Goal: Check status

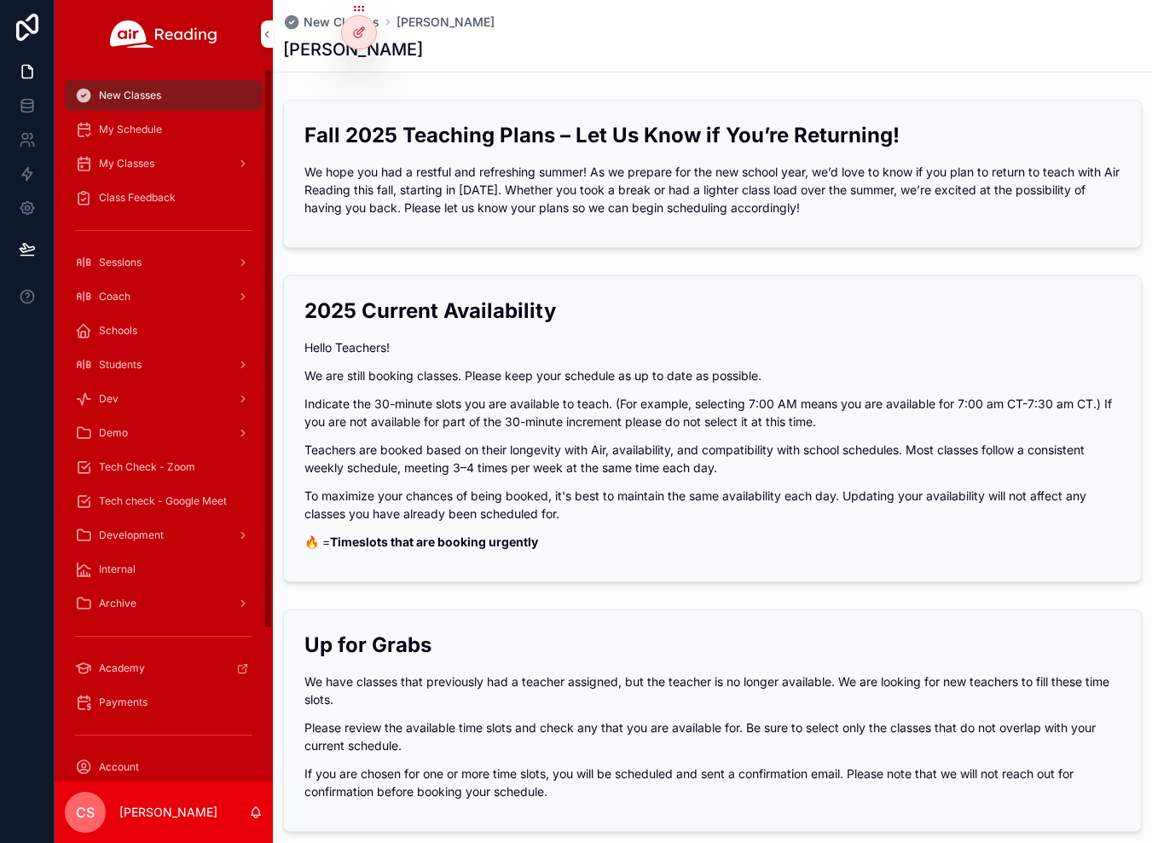
click at [244, 294] on icon "scrollable content" at bounding box center [243, 297] width 12 height 12
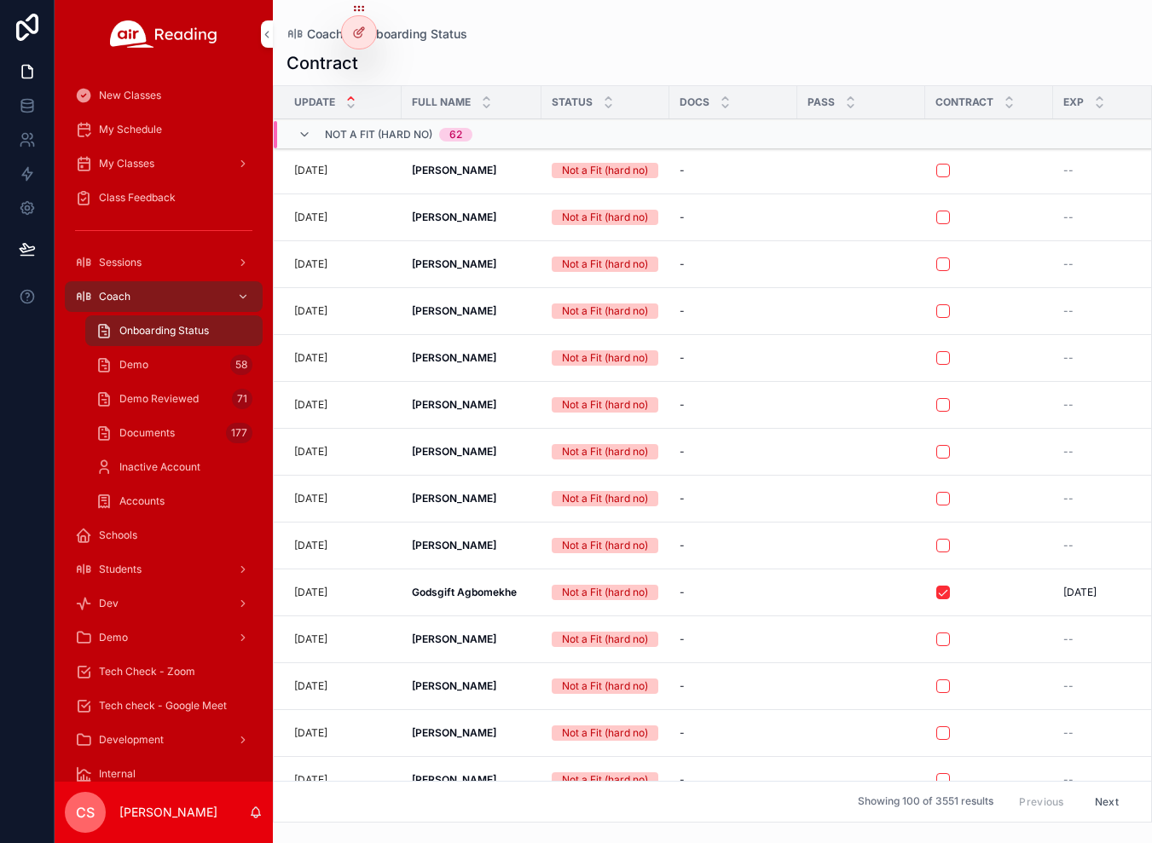
click at [186, 408] on div "Demo Reviewed 71" at bounding box center [173, 398] width 157 height 27
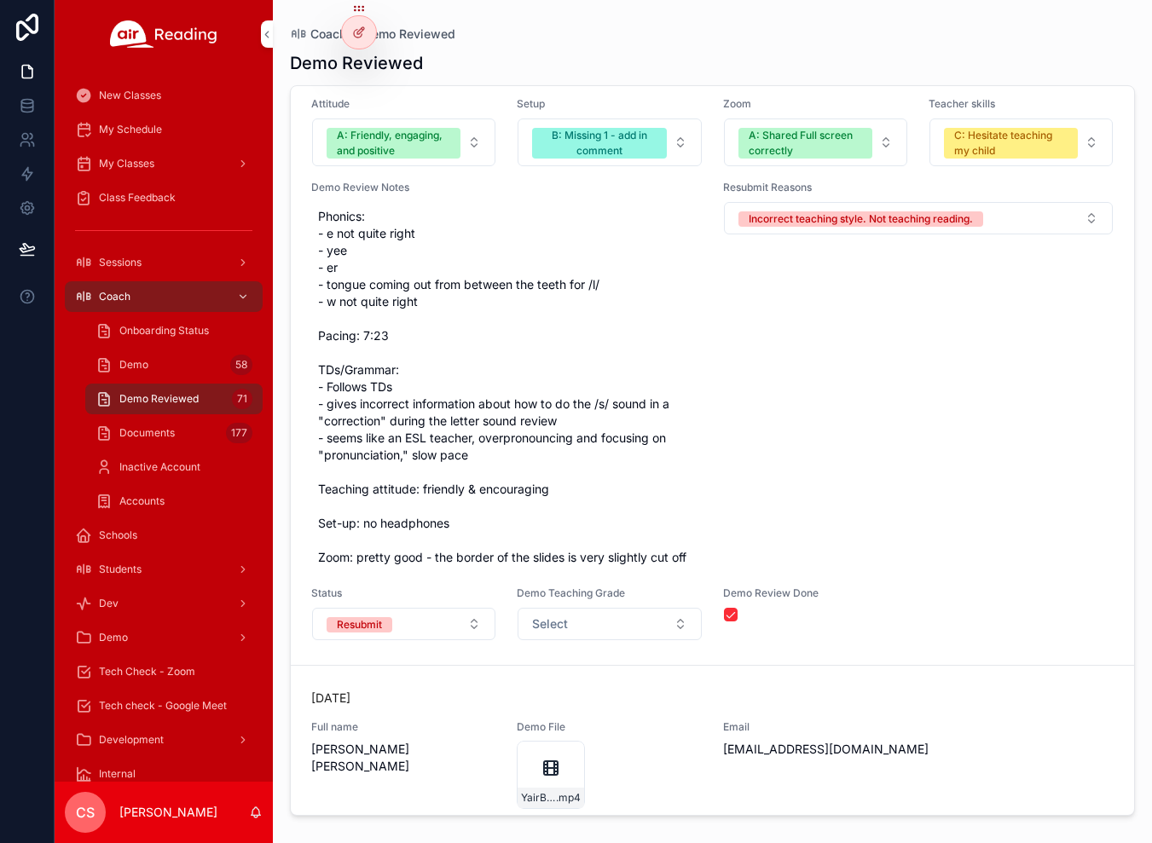
scroll to position [11001, 0]
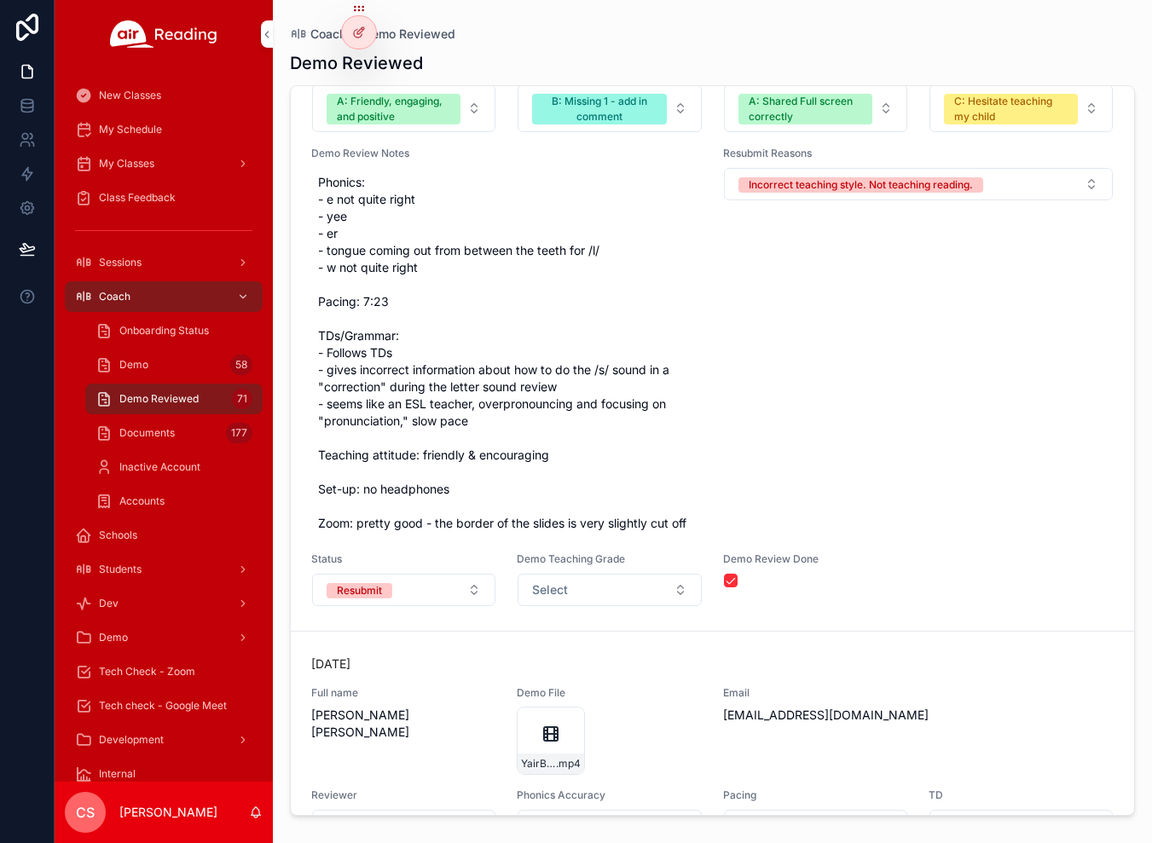
click at [148, 363] on div "Demo 58" at bounding box center [173, 364] width 157 height 27
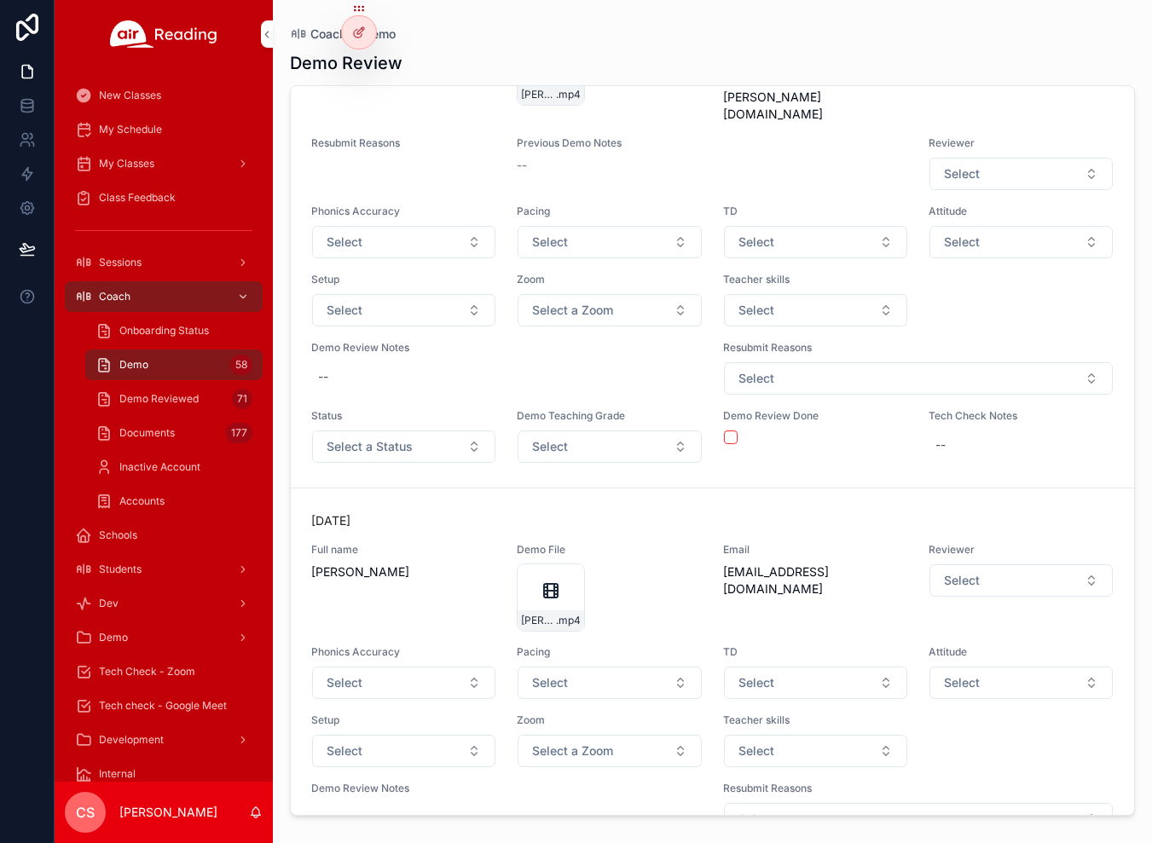
scroll to position [7478, 0]
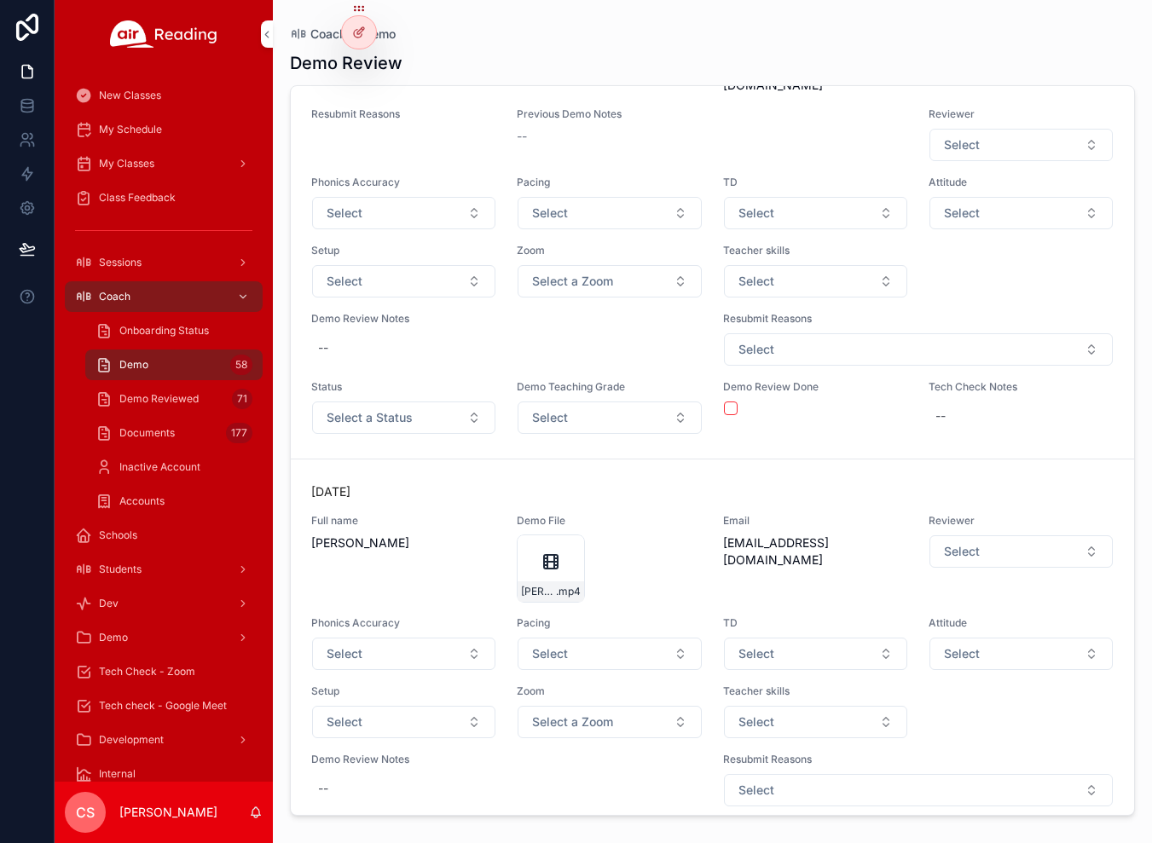
click at [396, 414] on button "Select a Status" at bounding box center [403, 418] width 183 height 32
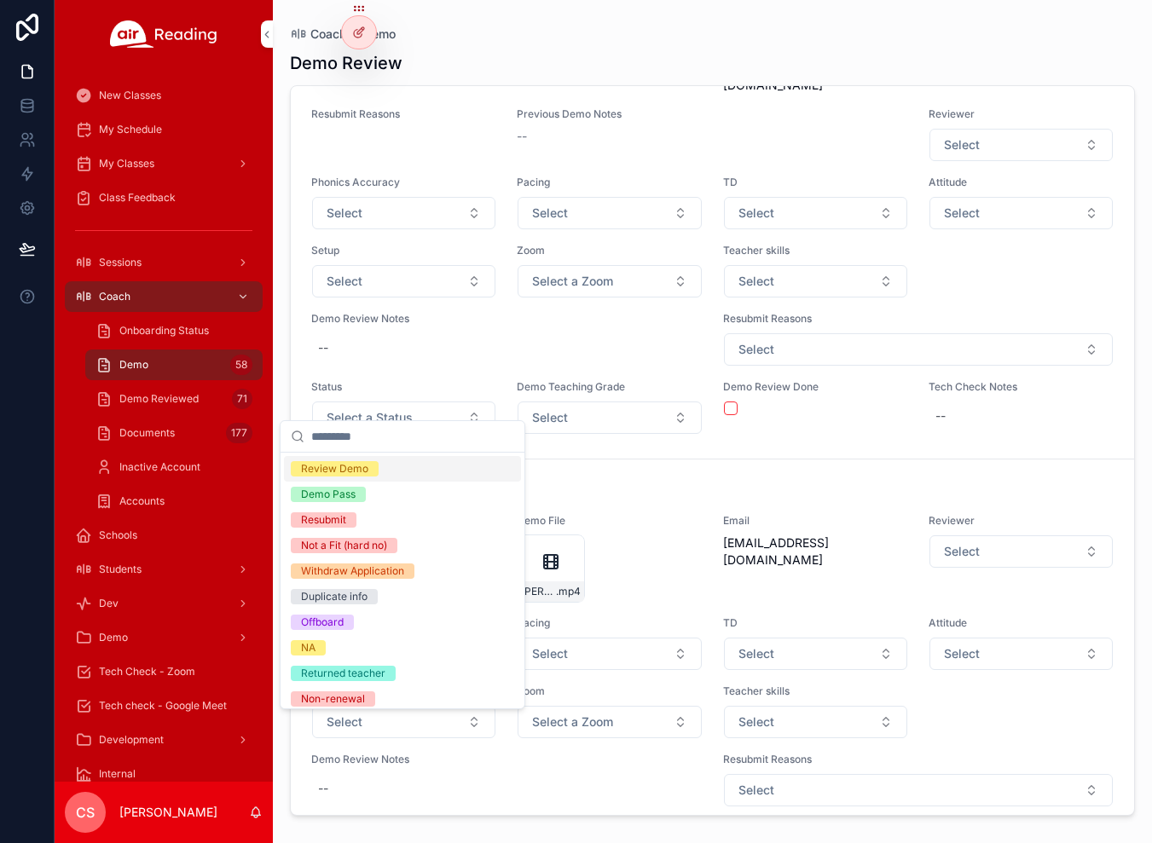
click at [371, 468] on span "Review Demo" at bounding box center [335, 468] width 88 height 15
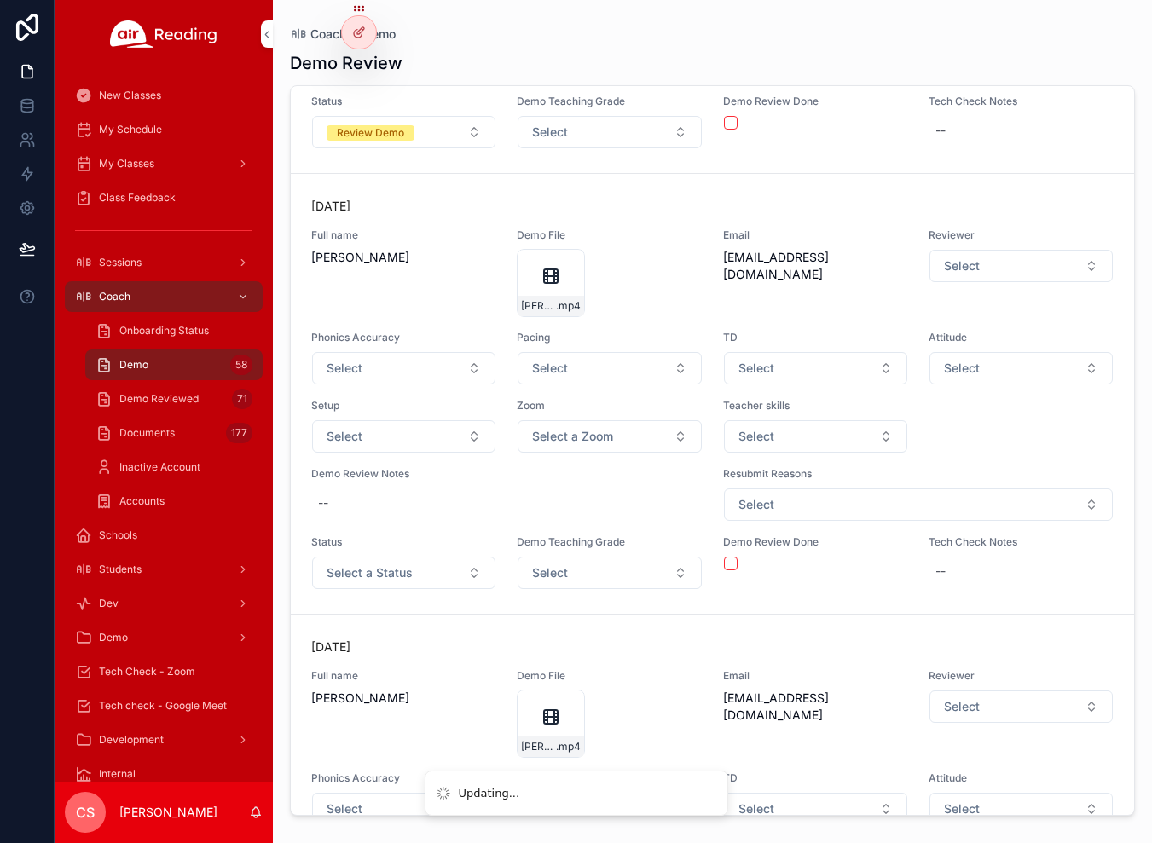
scroll to position [7770, 0]
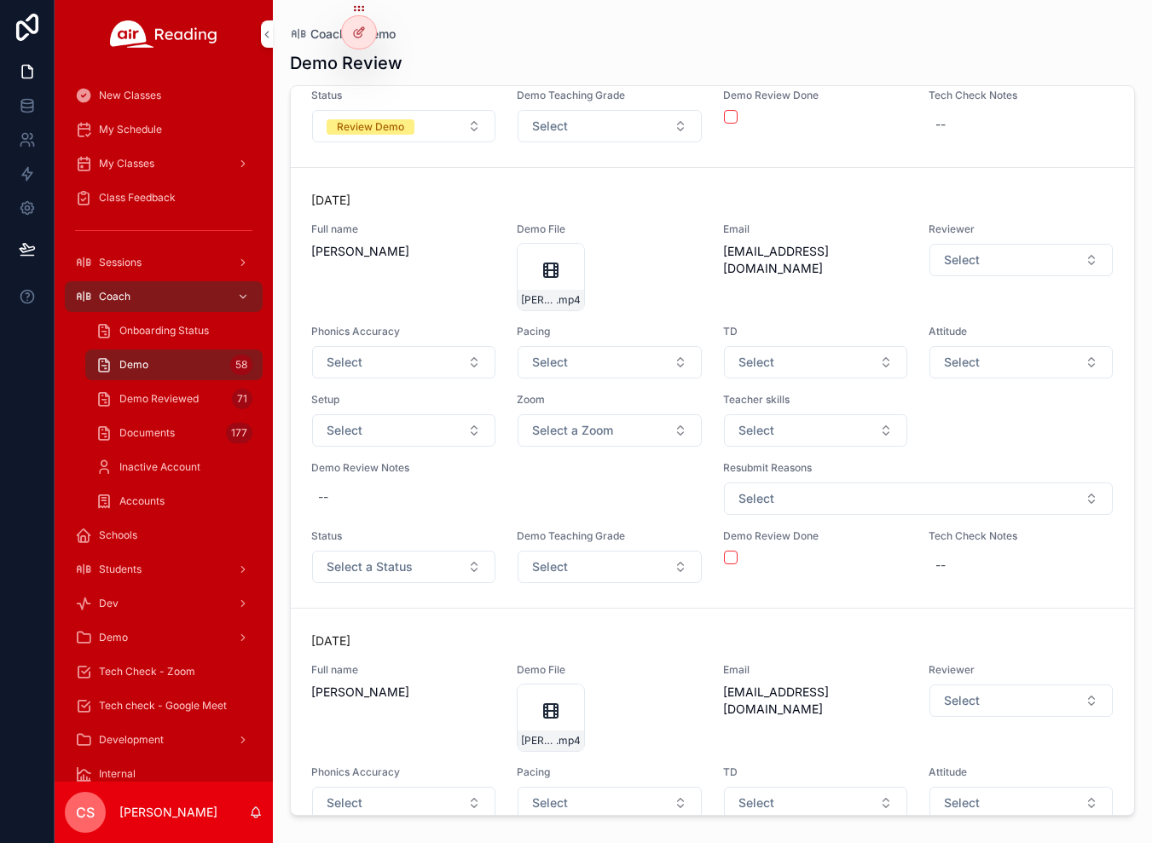
click at [373, 558] on span "Select a Status" at bounding box center [370, 566] width 86 height 17
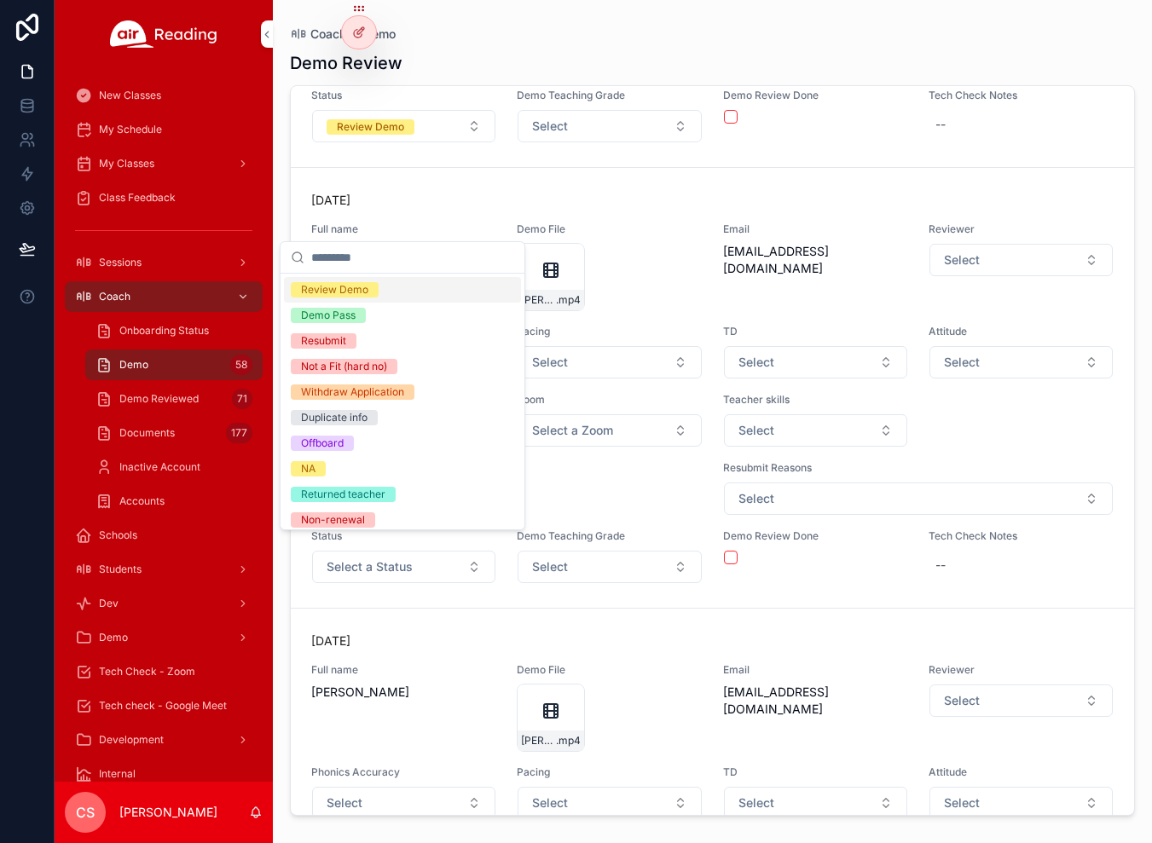
click at [311, 288] on div "Review Demo" at bounding box center [334, 289] width 67 height 15
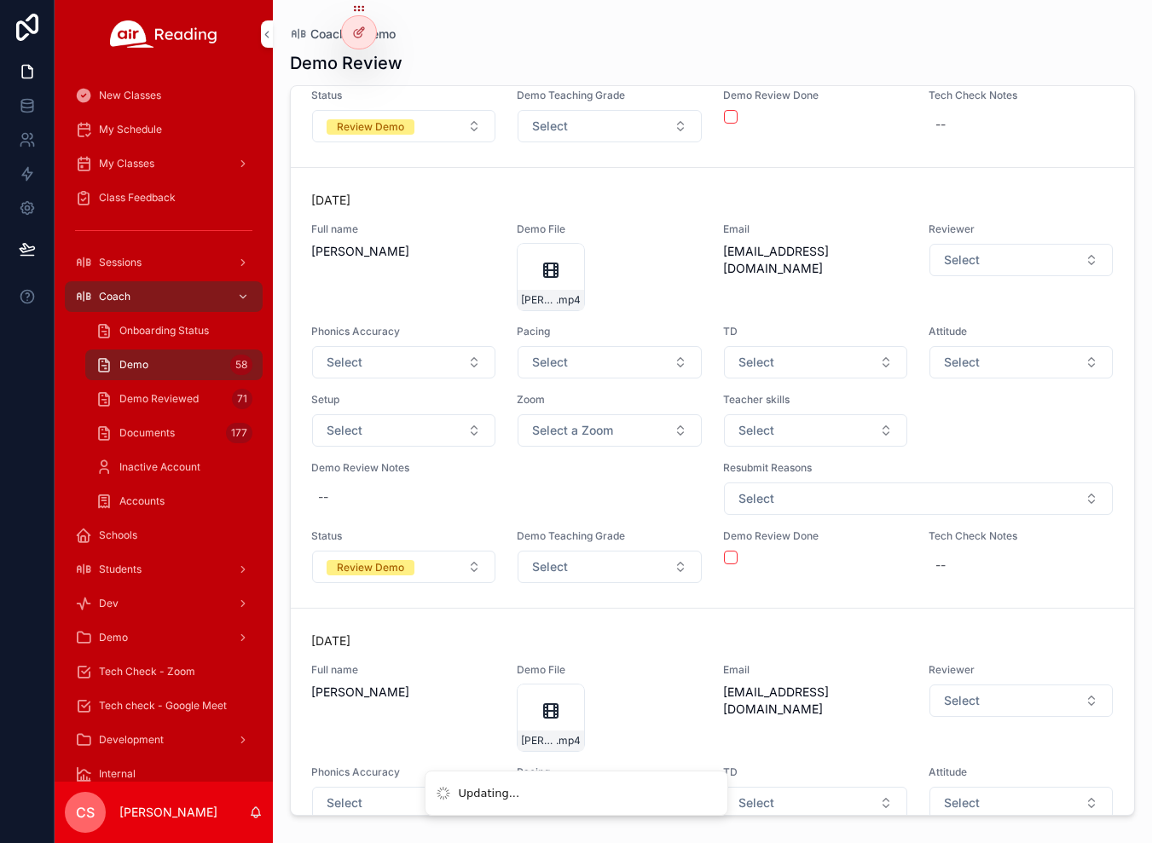
click at [311, 288] on div "Full name [PERSON_NAME]" at bounding box center [403, 267] width 185 height 89
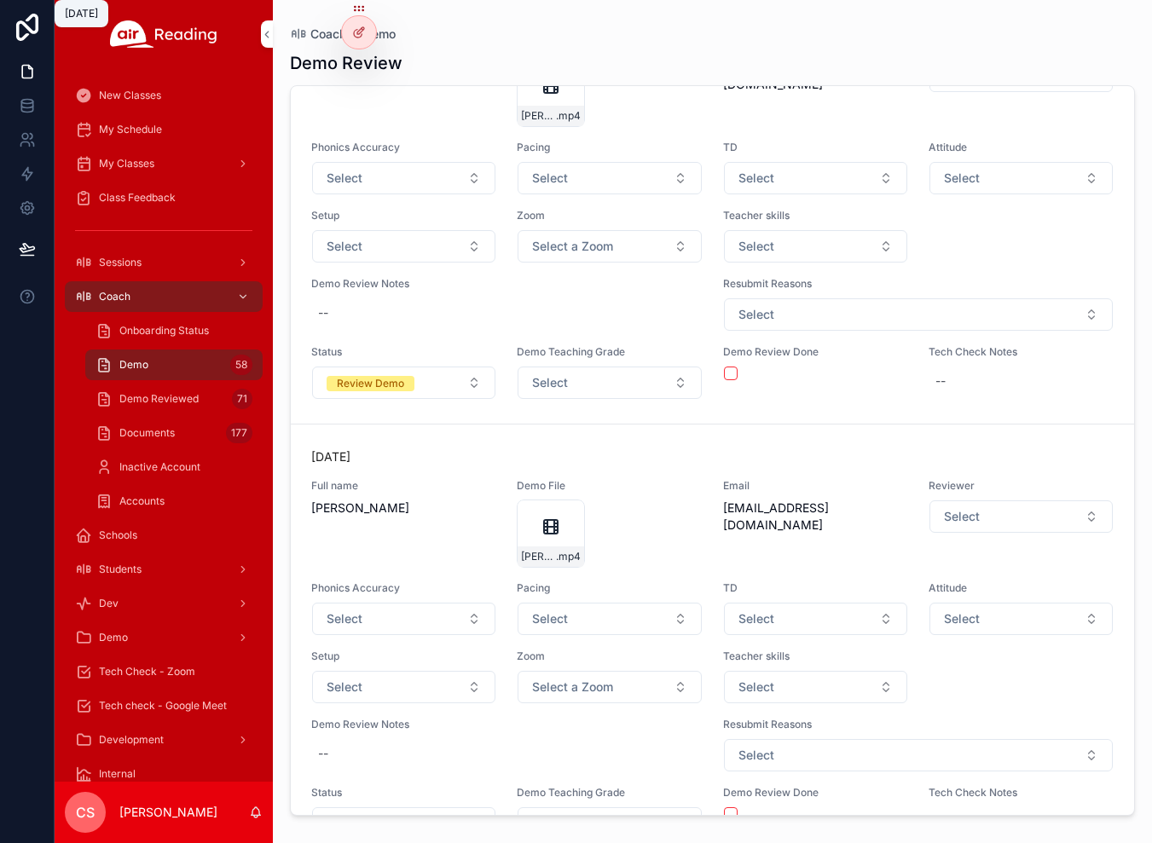
scroll to position [9150, 0]
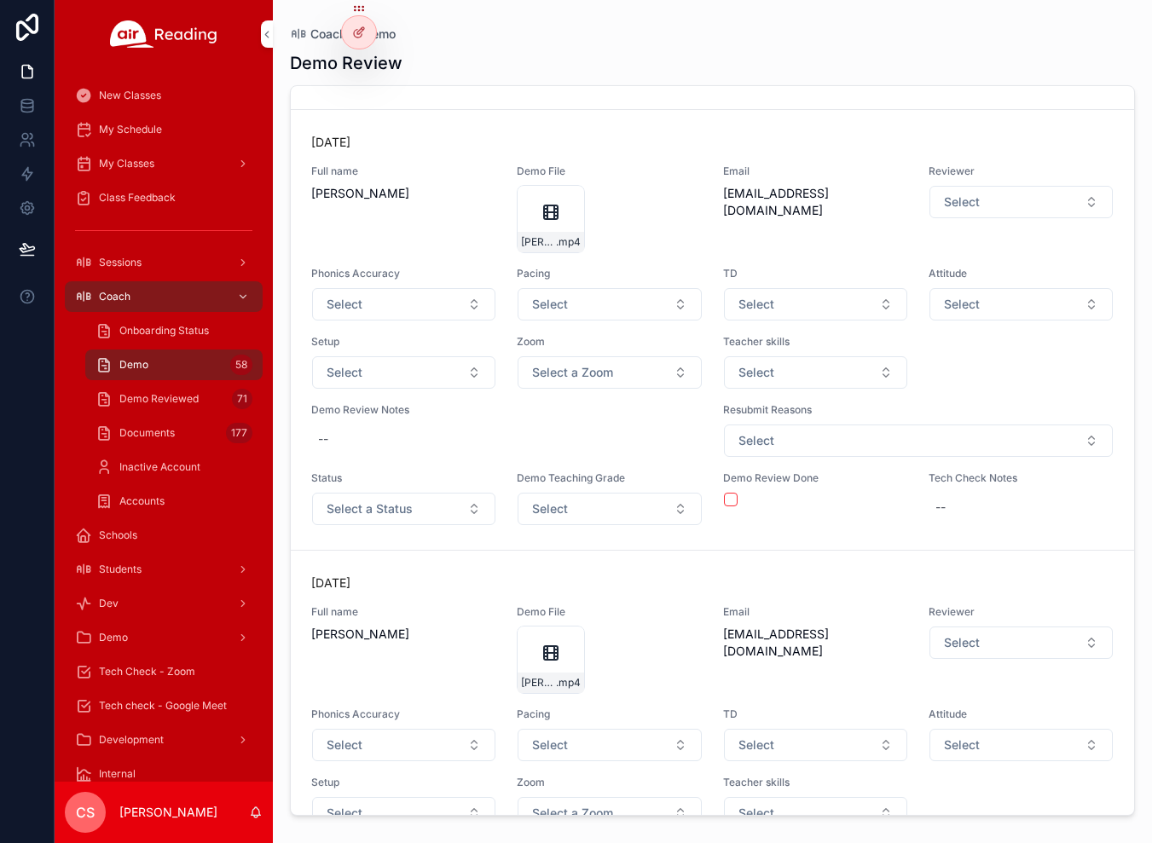
click at [339, 500] on span "Select a Status" at bounding box center [370, 508] width 86 height 17
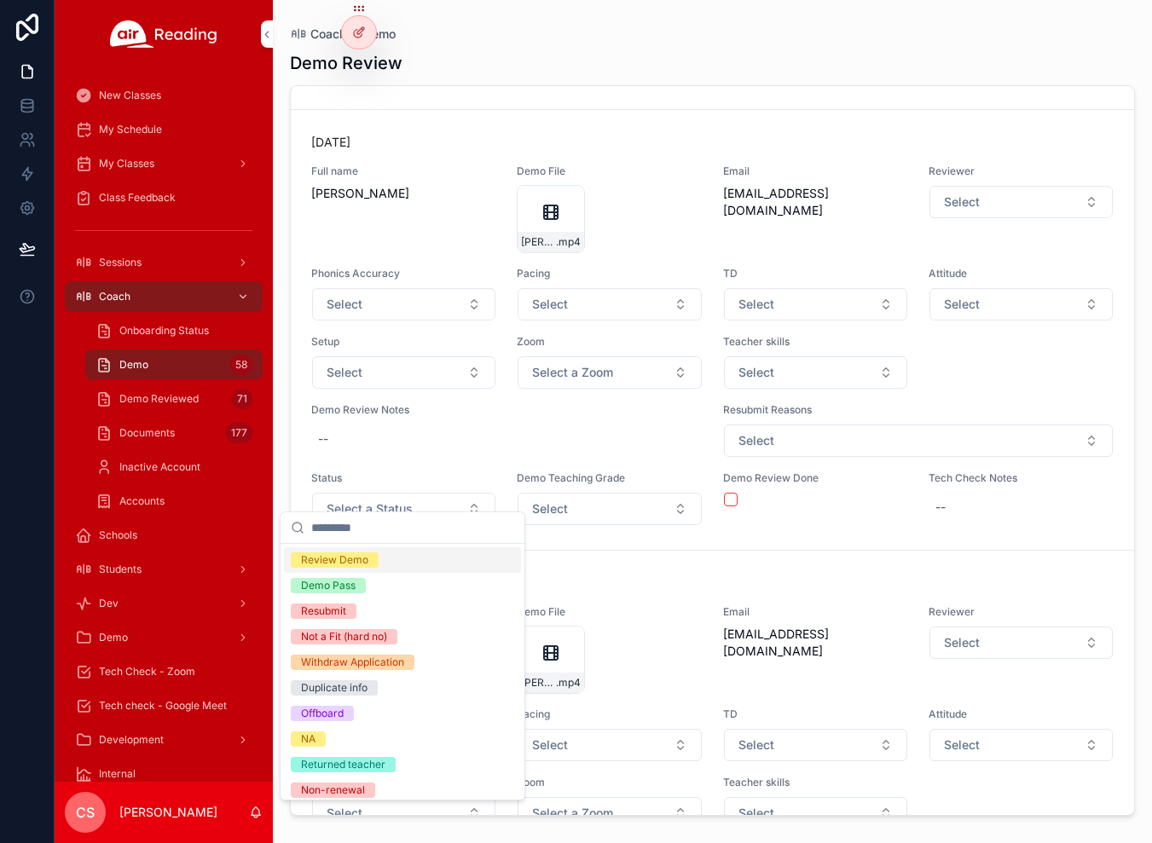
click at [338, 559] on div "Review Demo" at bounding box center [334, 559] width 67 height 15
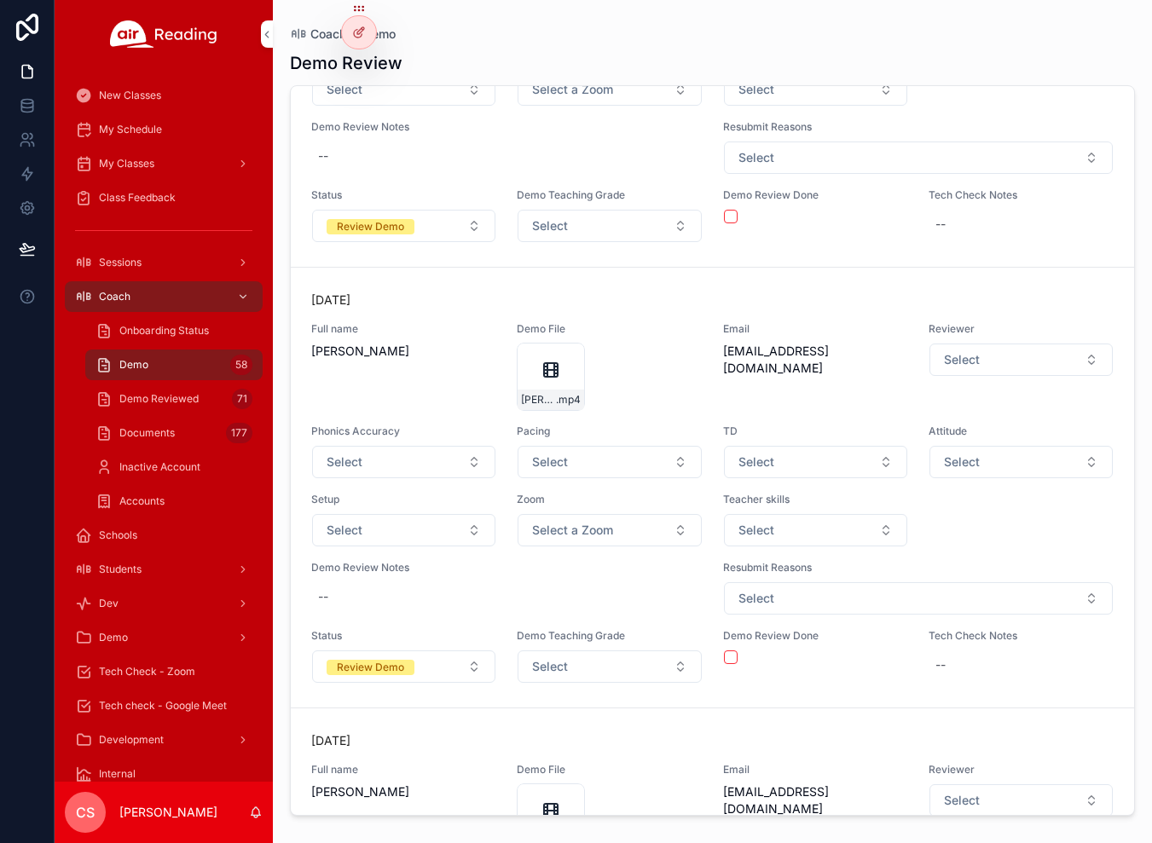
scroll to position [9921, 0]
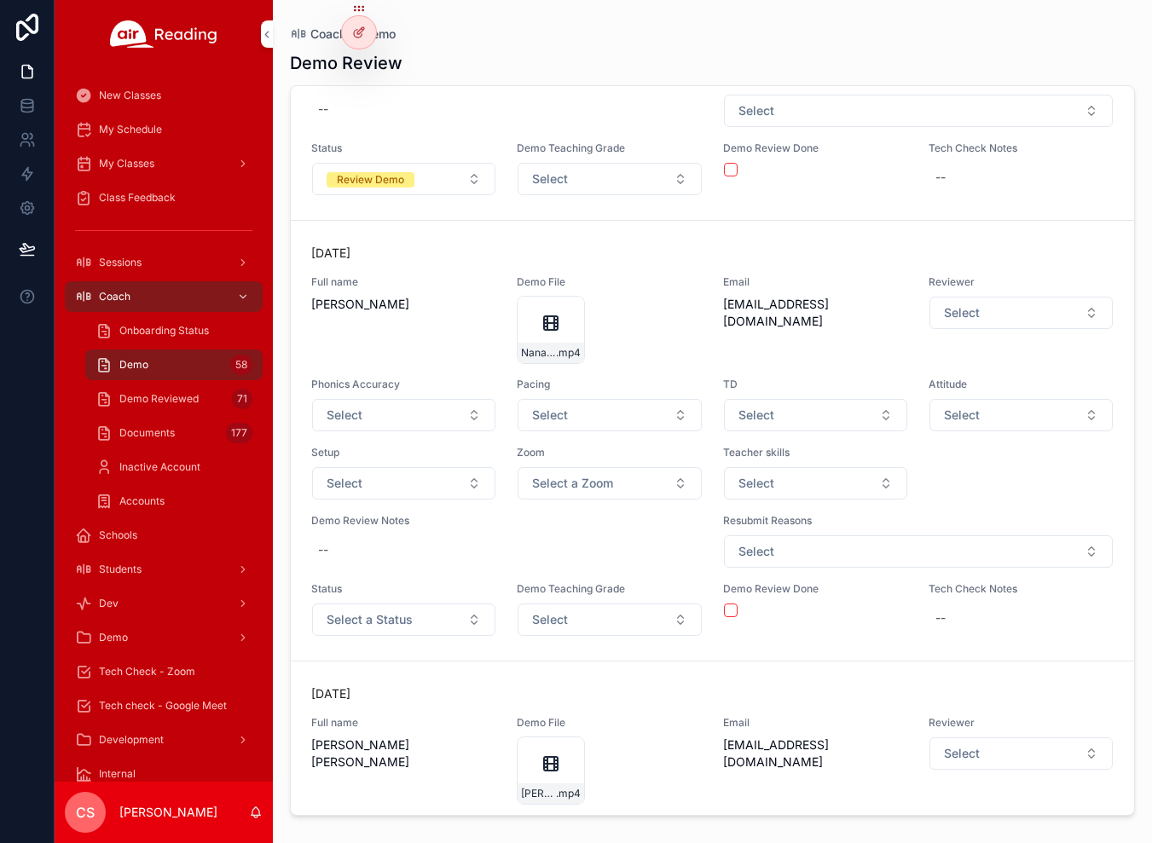
click at [355, 611] on span "Select a Status" at bounding box center [370, 619] width 86 height 17
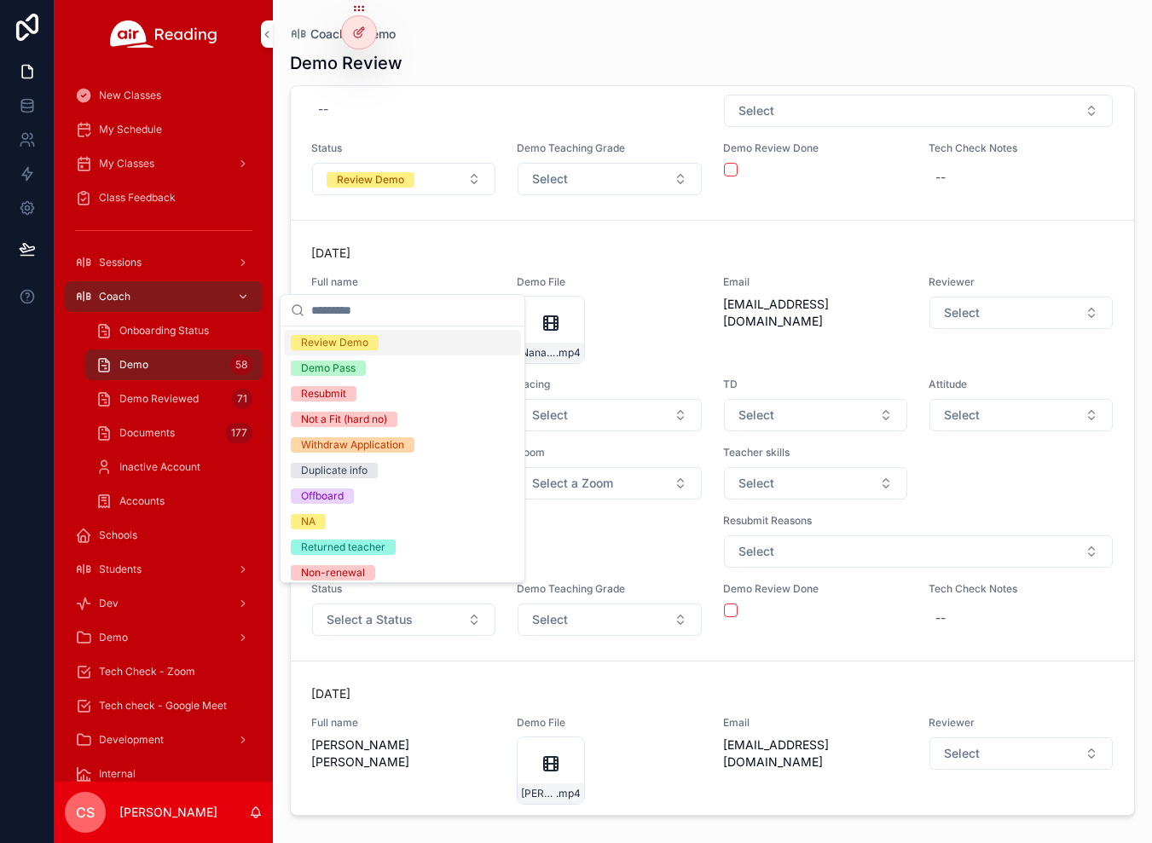
click at [339, 342] on div "Review Demo" at bounding box center [334, 342] width 67 height 15
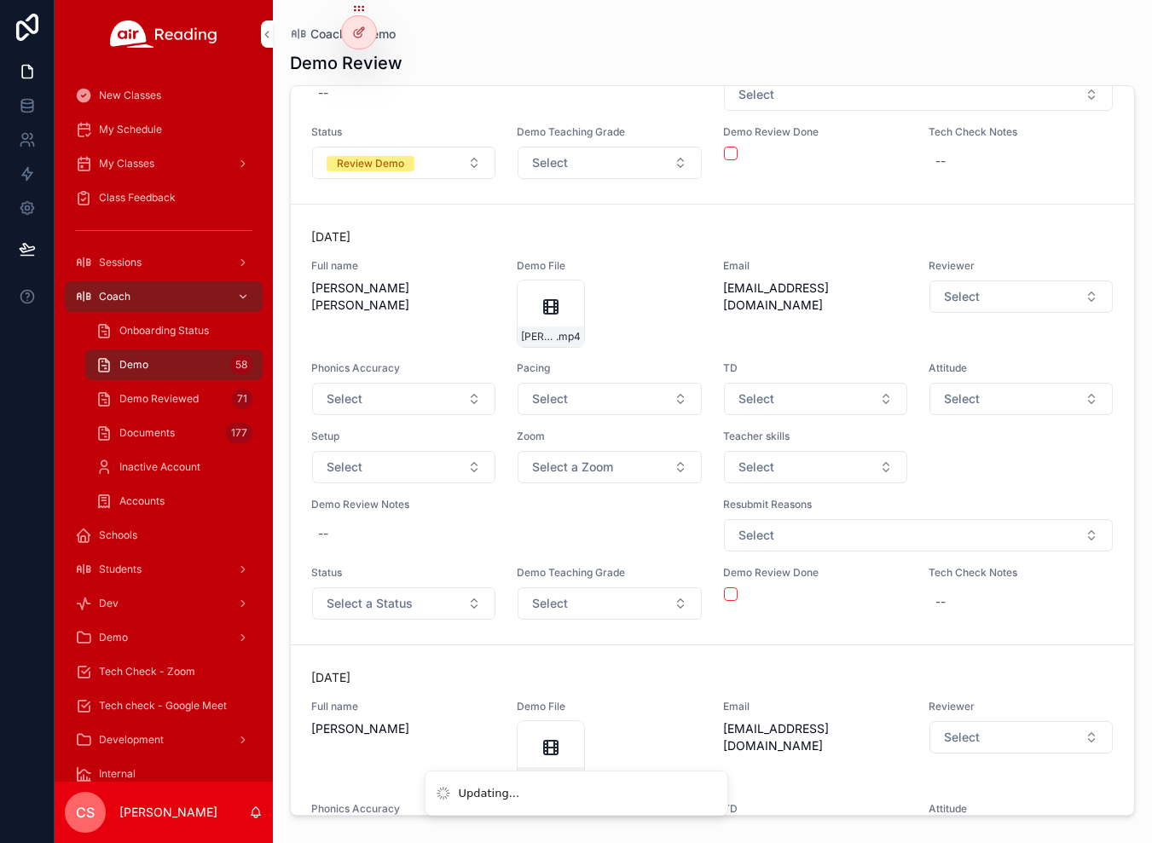
scroll to position [10464, 0]
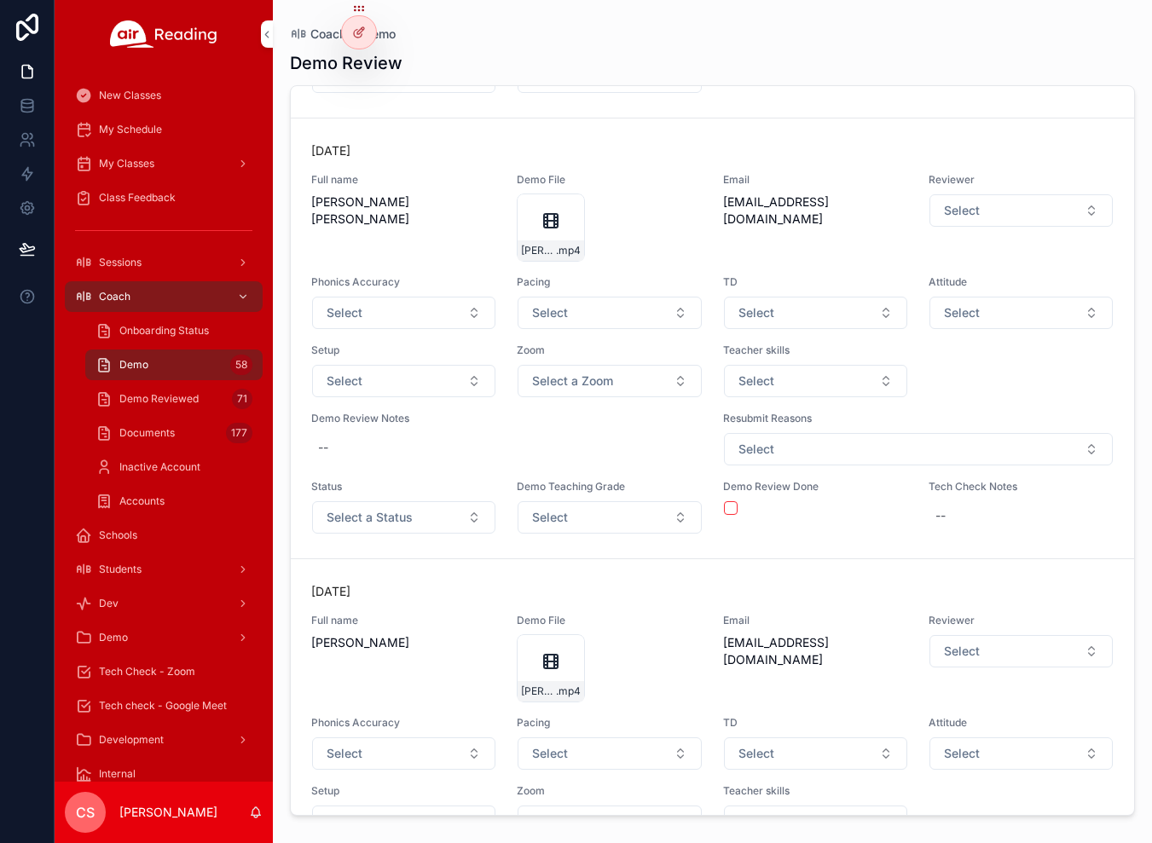
click at [407, 509] on span "Select a Status" at bounding box center [370, 517] width 86 height 17
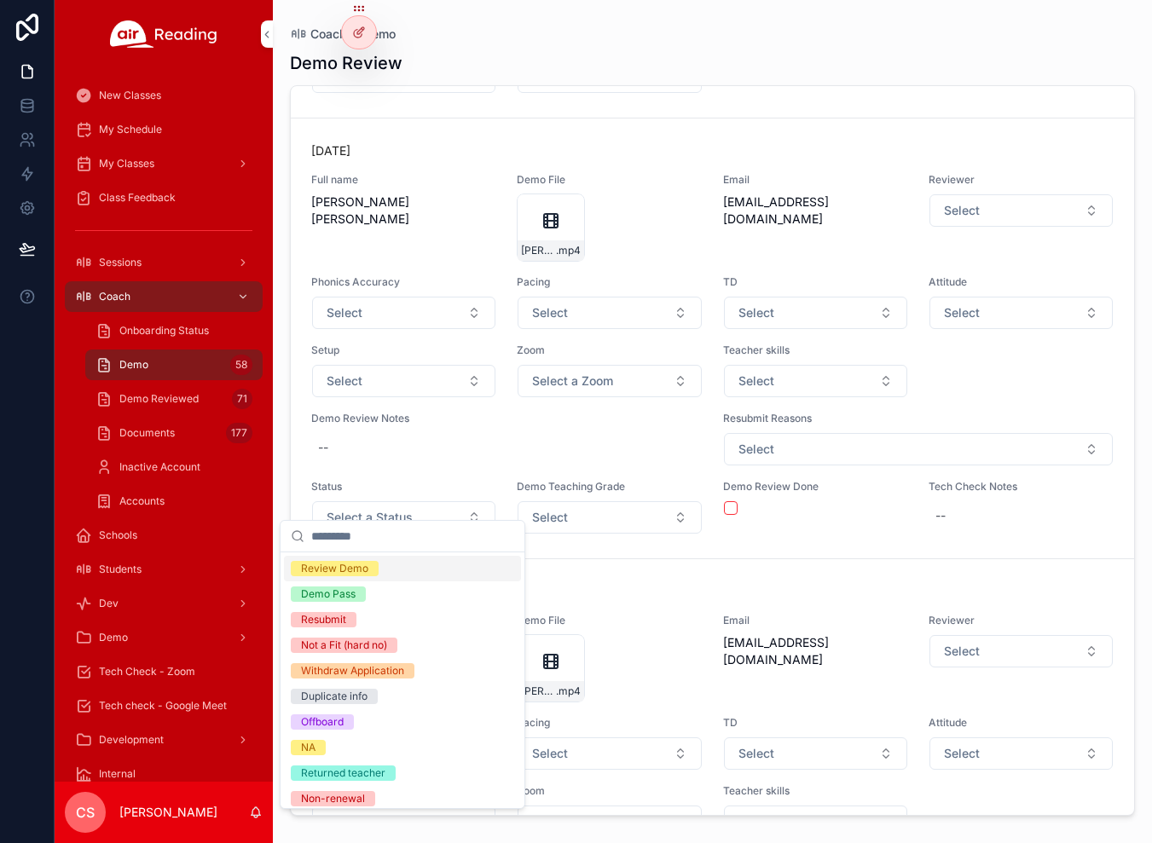
click at [381, 564] on div "Review Demo" at bounding box center [402, 569] width 237 height 26
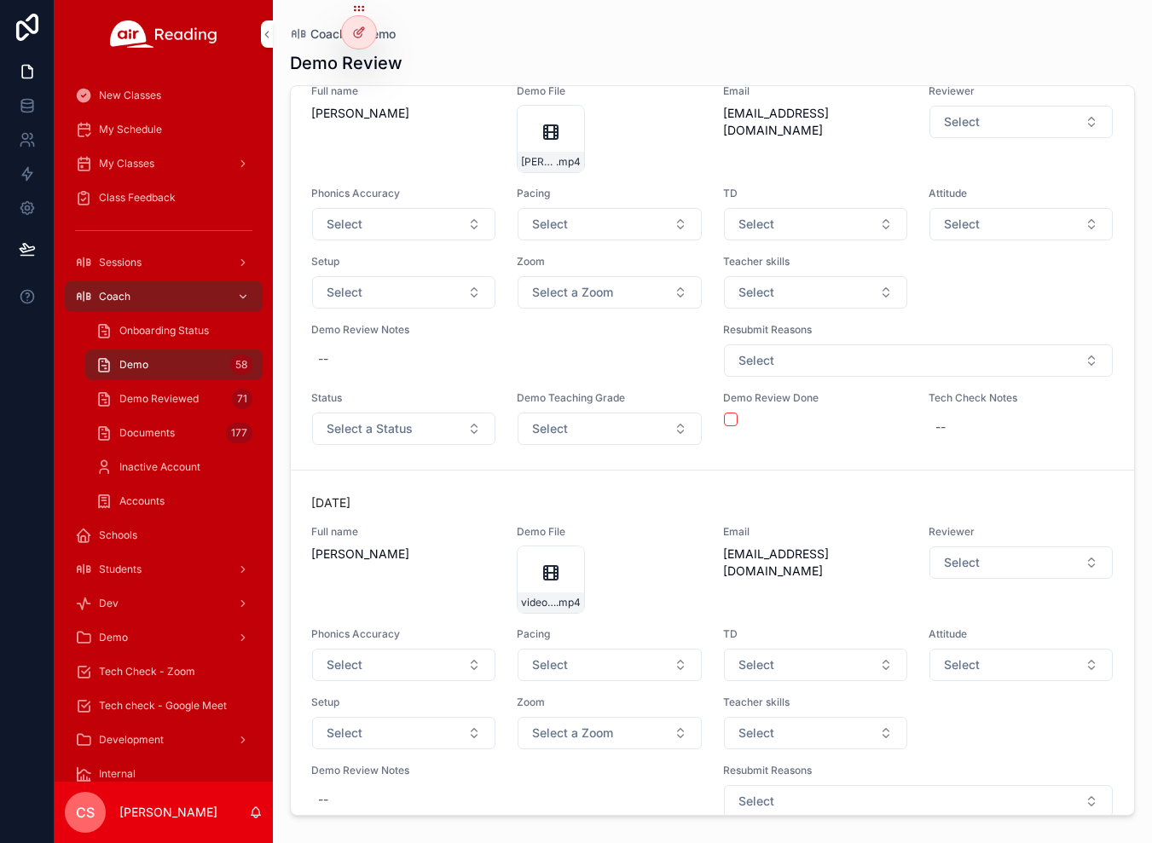
scroll to position [11356, 0]
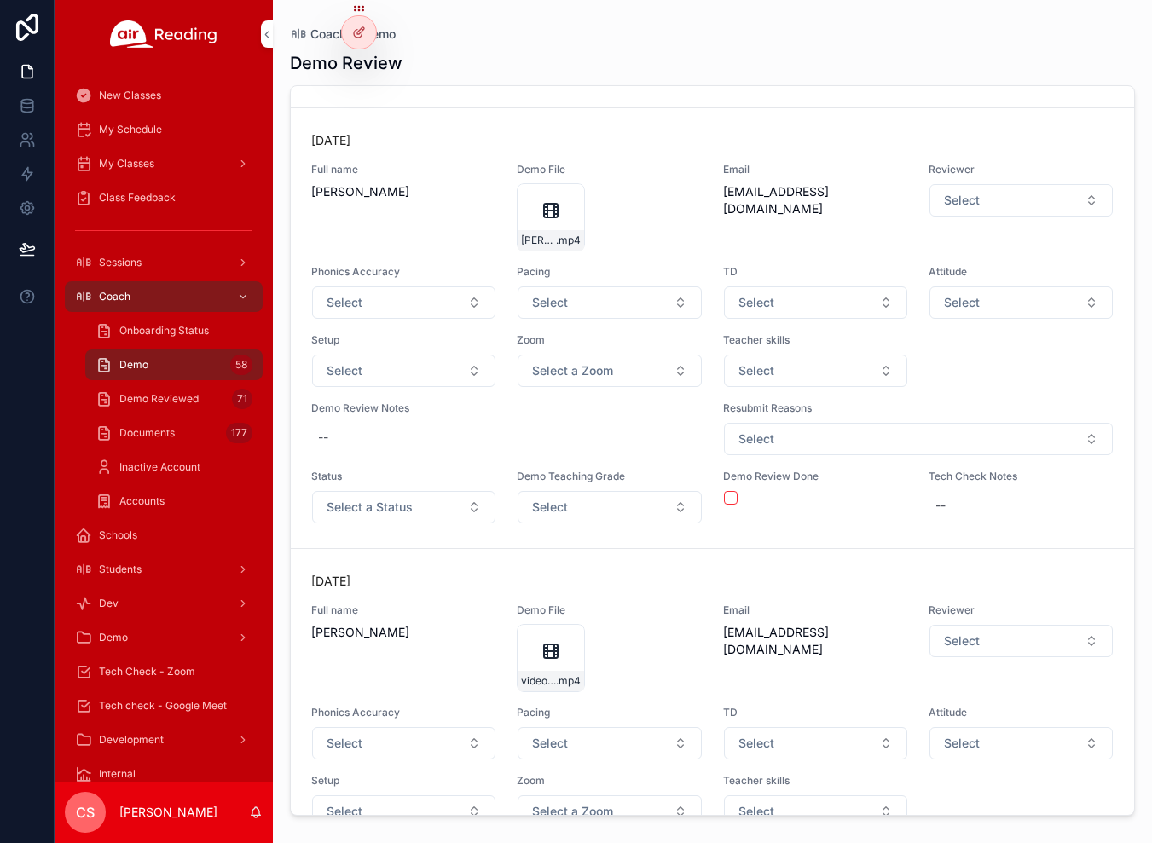
click at [350, 499] on span "Select a Status" at bounding box center [370, 507] width 86 height 17
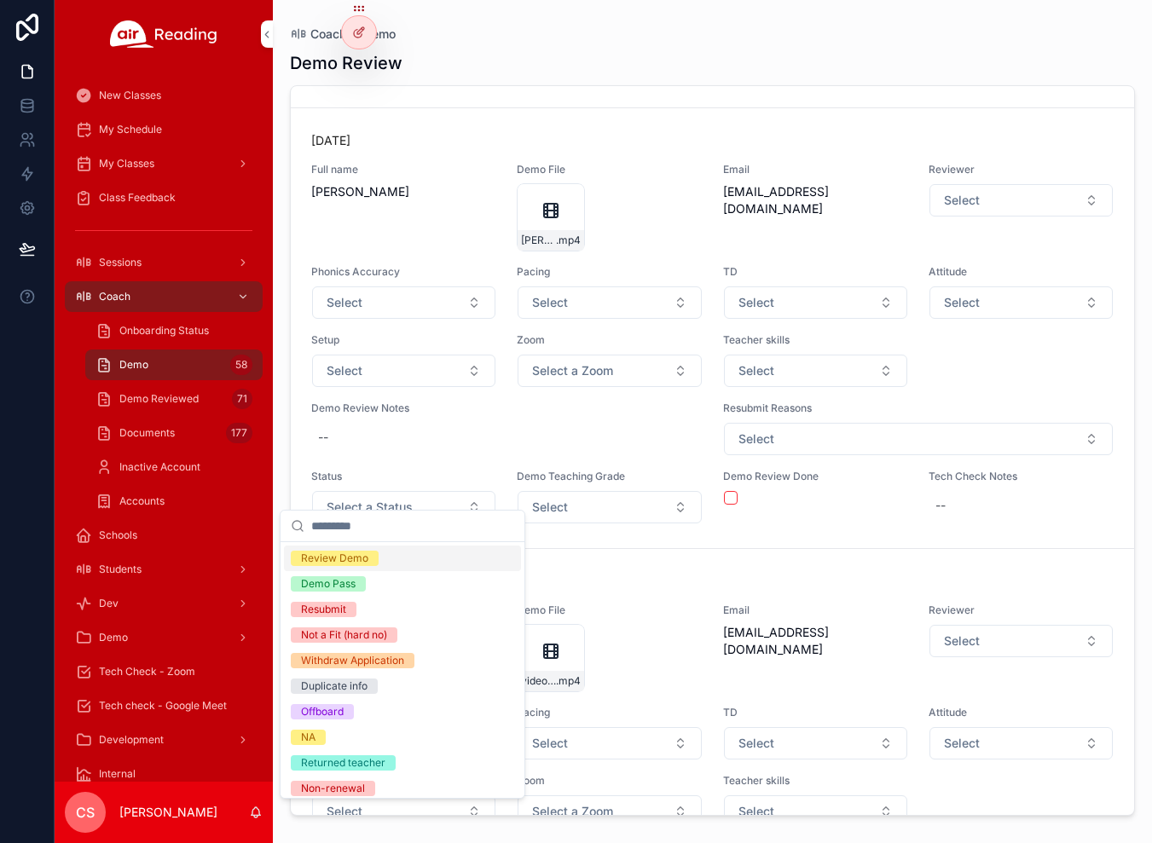
click at [351, 558] on div "Review Demo" at bounding box center [334, 558] width 67 height 15
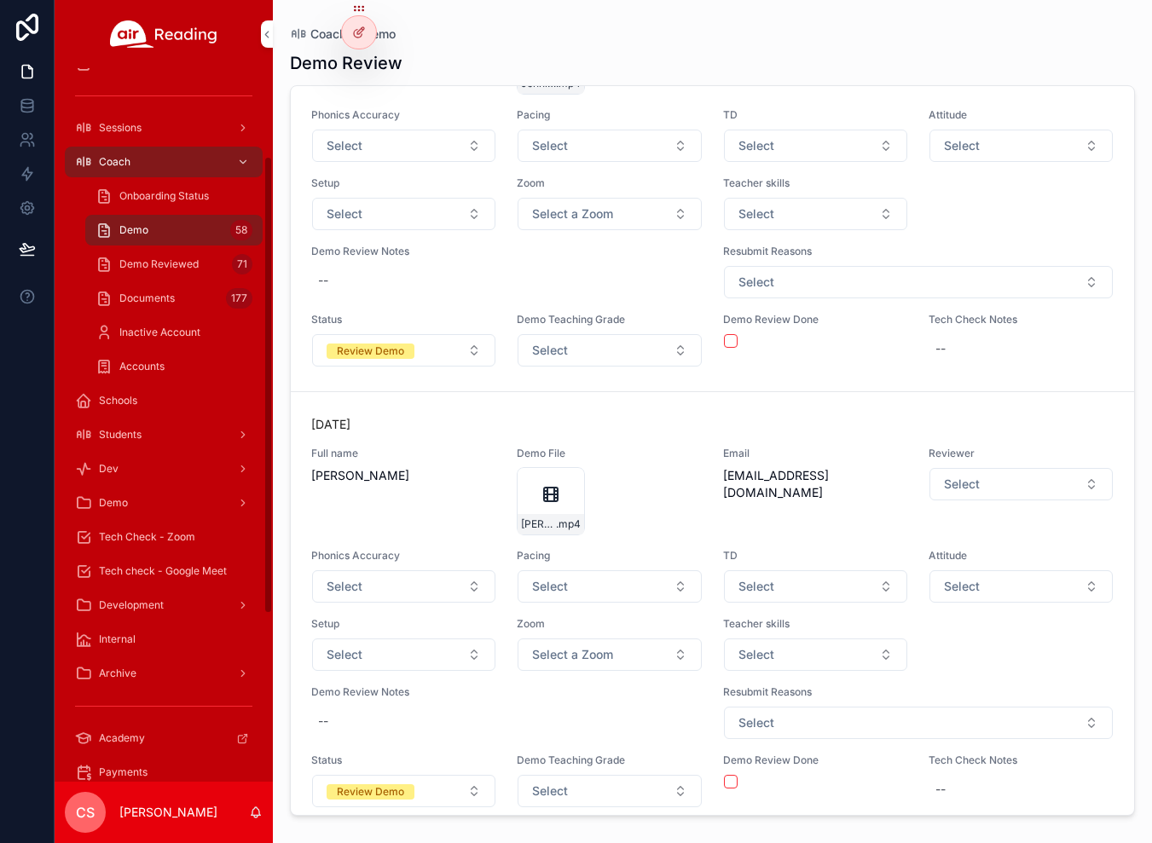
scroll to position [131, 0]
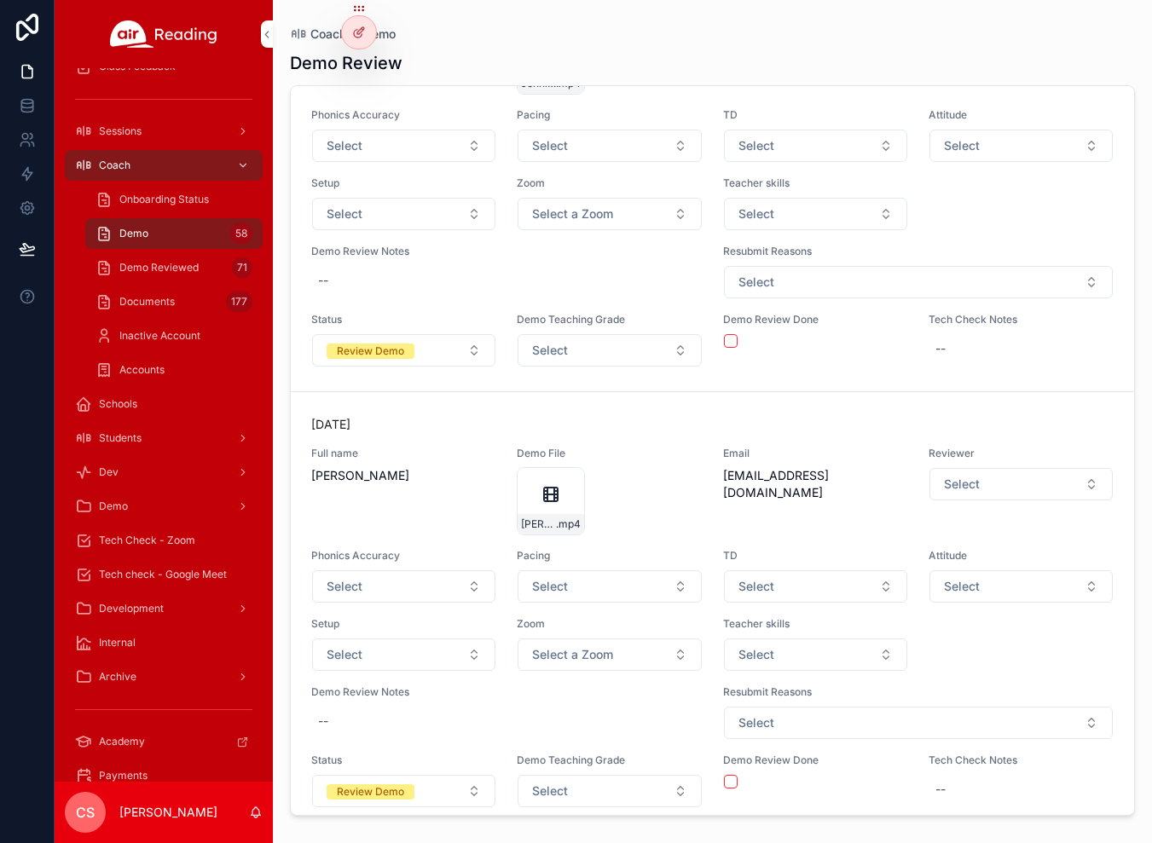
click at [134, 268] on span "Demo Reviewed" at bounding box center [158, 268] width 79 height 14
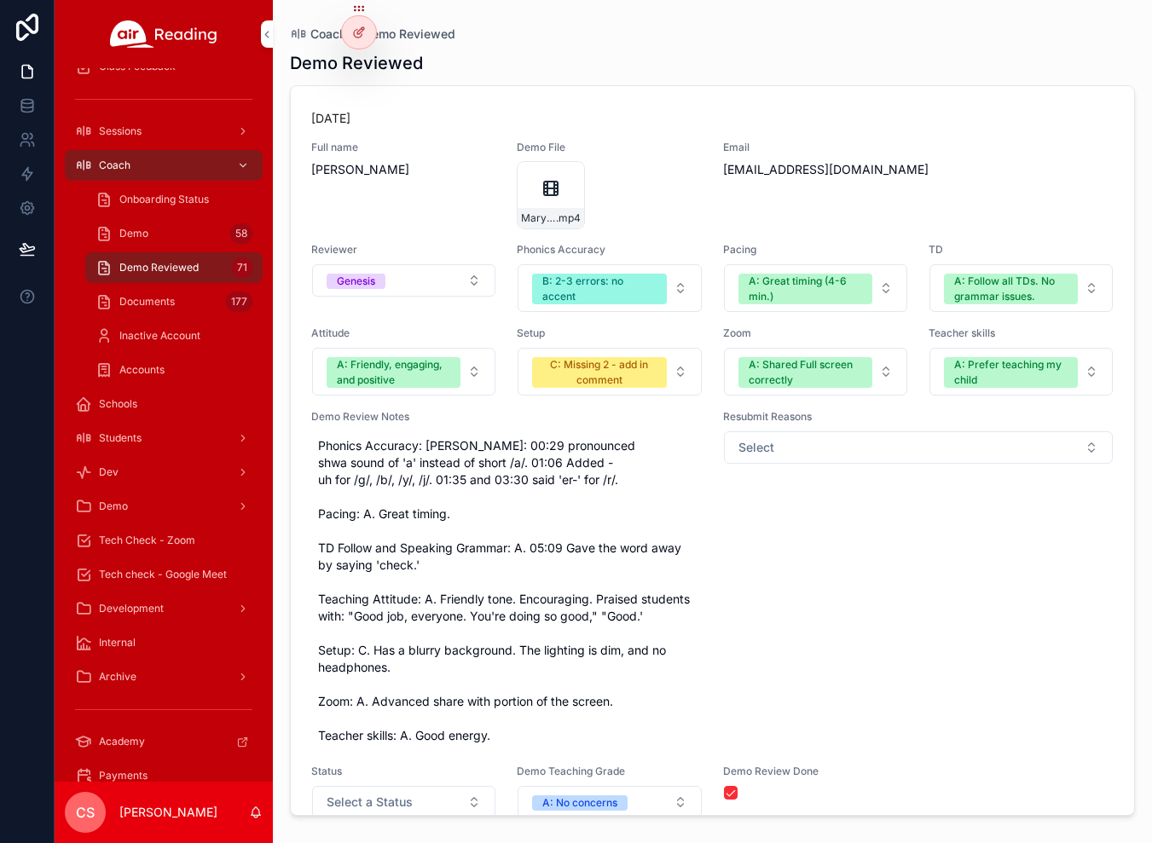
click at [136, 195] on span "Onboarding Status" at bounding box center [164, 200] width 90 height 14
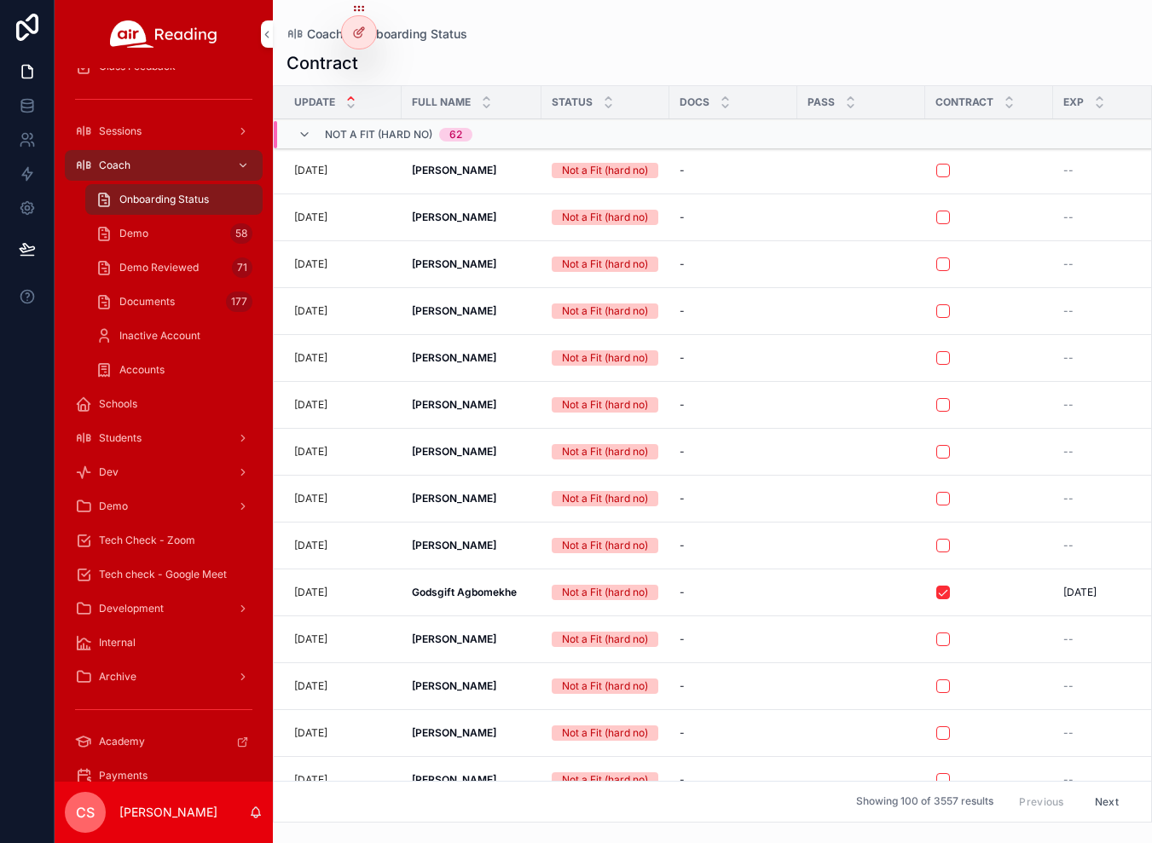
click at [144, 265] on span "Demo Reviewed" at bounding box center [158, 268] width 79 height 14
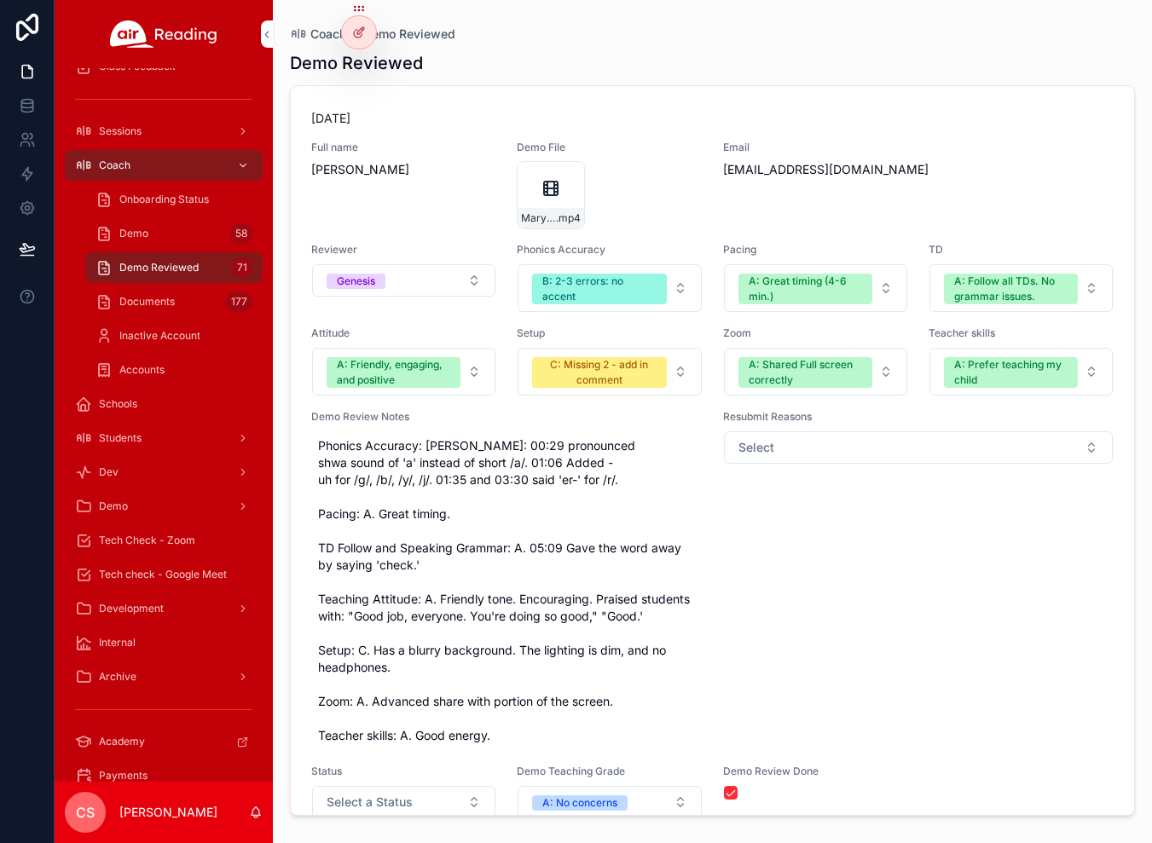
click at [142, 304] on span "Documents" at bounding box center [146, 302] width 55 height 14
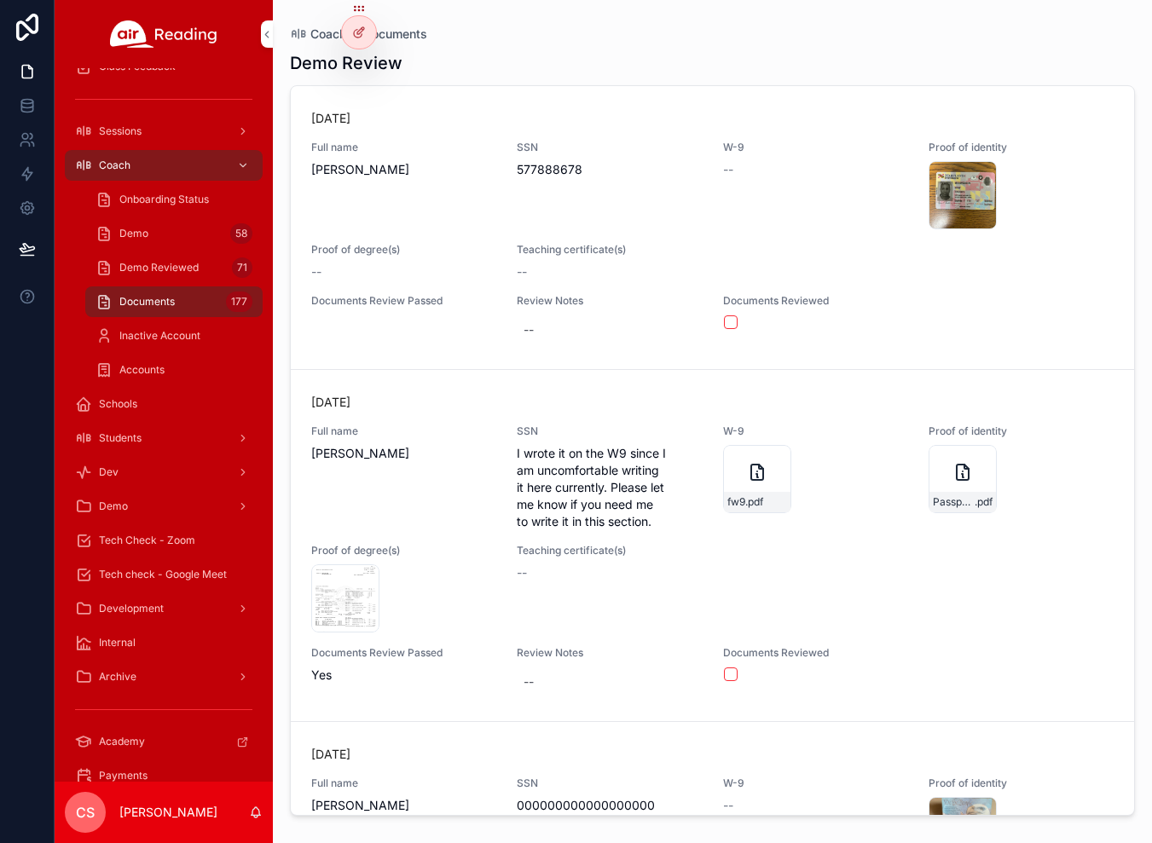
click at [168, 228] on div "Demo 58" at bounding box center [173, 233] width 157 height 27
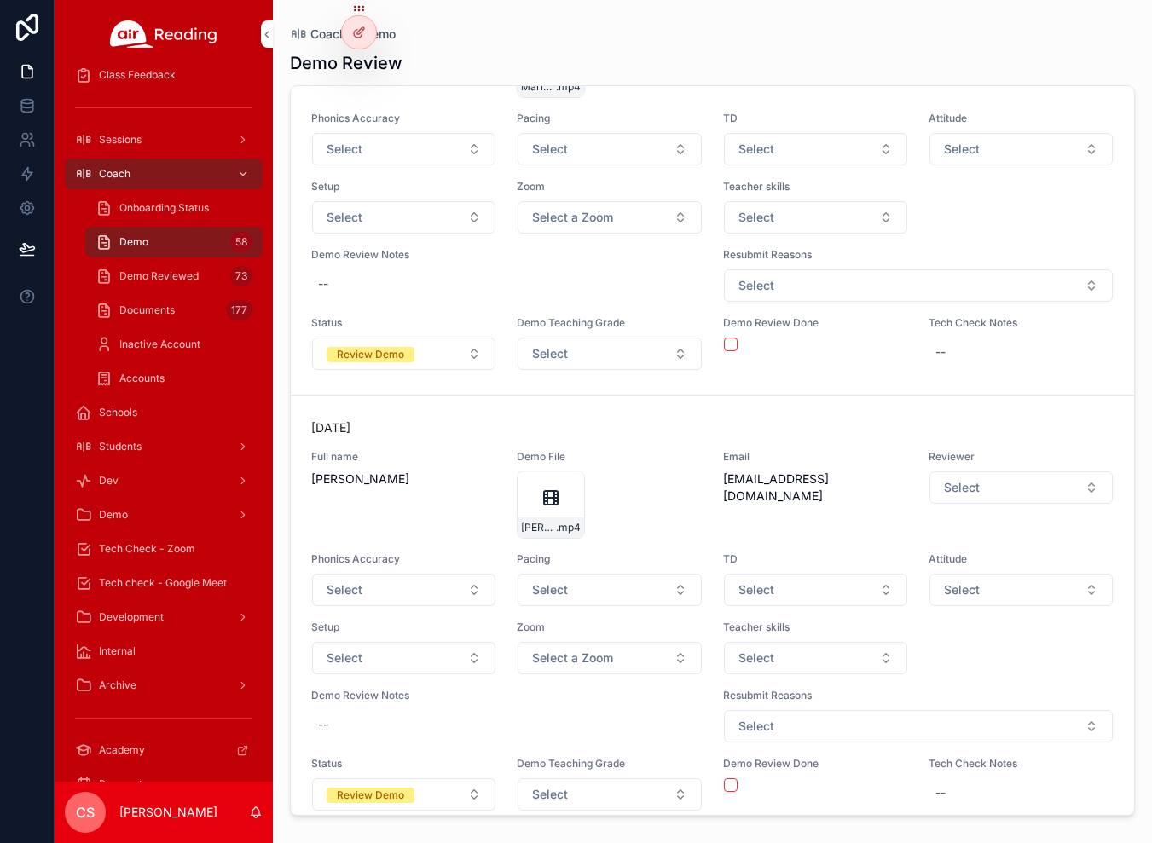
scroll to position [15771, 0]
